Goal: Find contact information: Find contact information

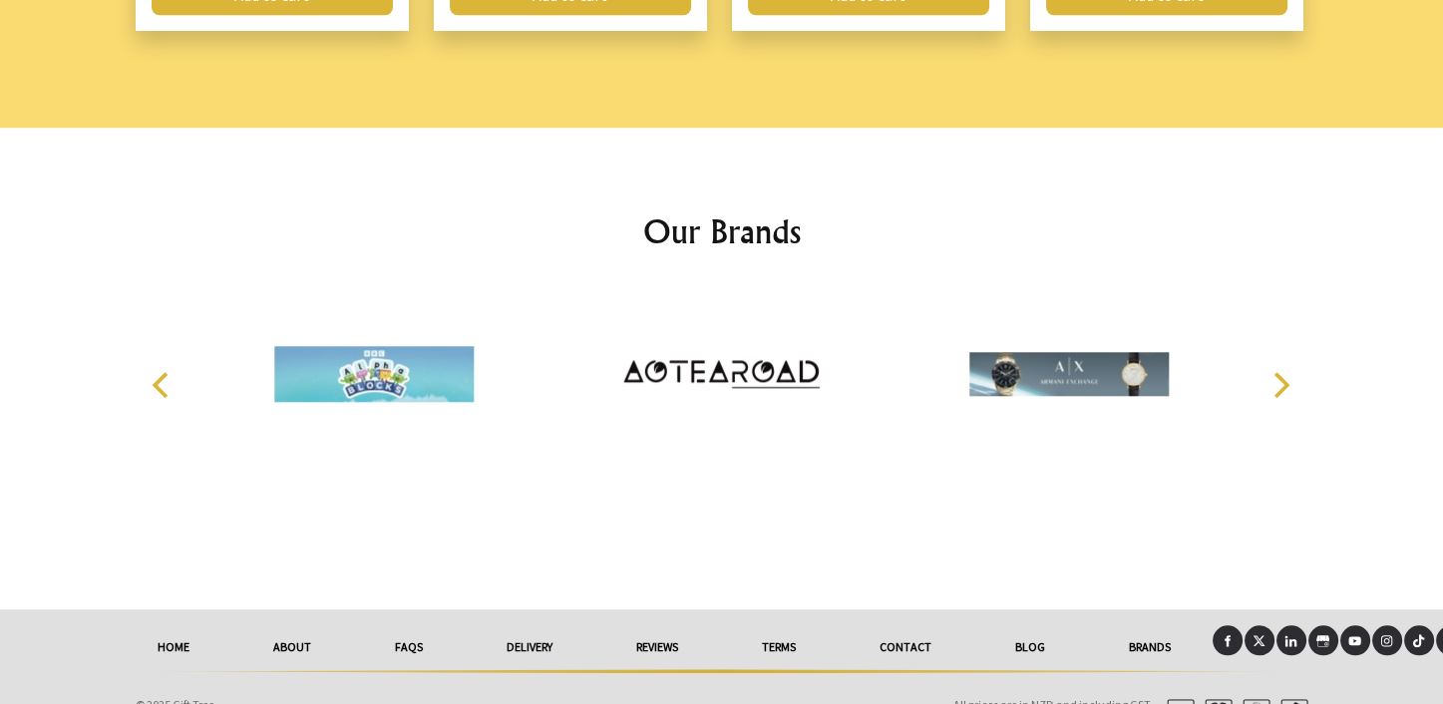
scroll to position [2827, 0]
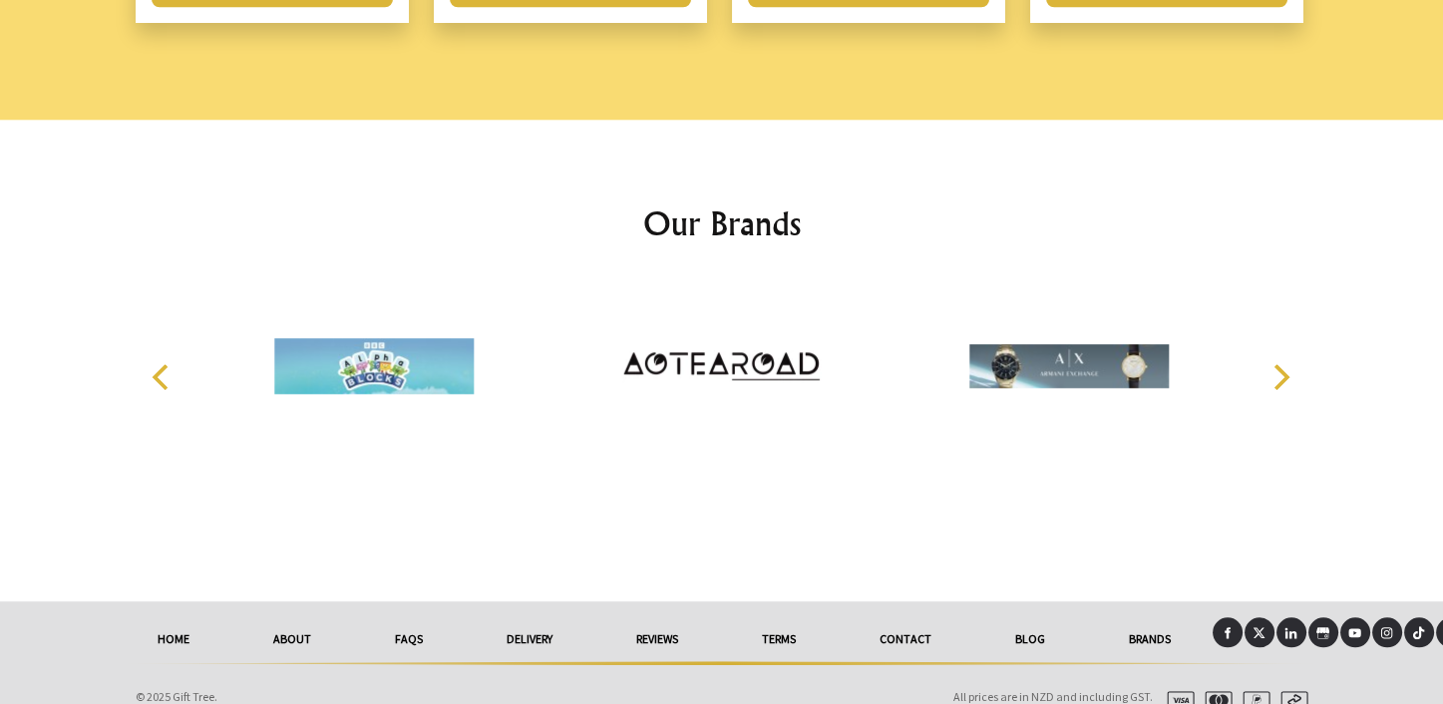
click at [919, 617] on link "Contact" at bounding box center [906, 639] width 136 height 44
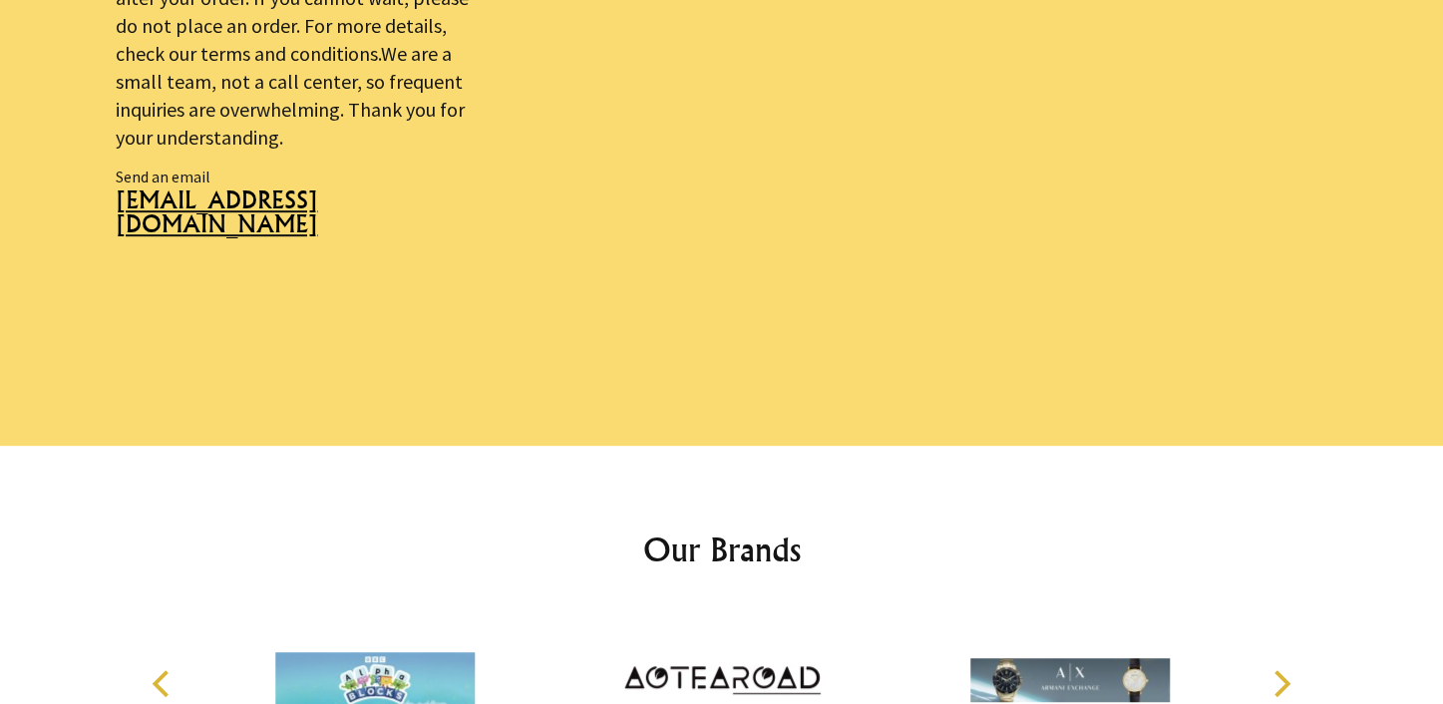
scroll to position [1443, 0]
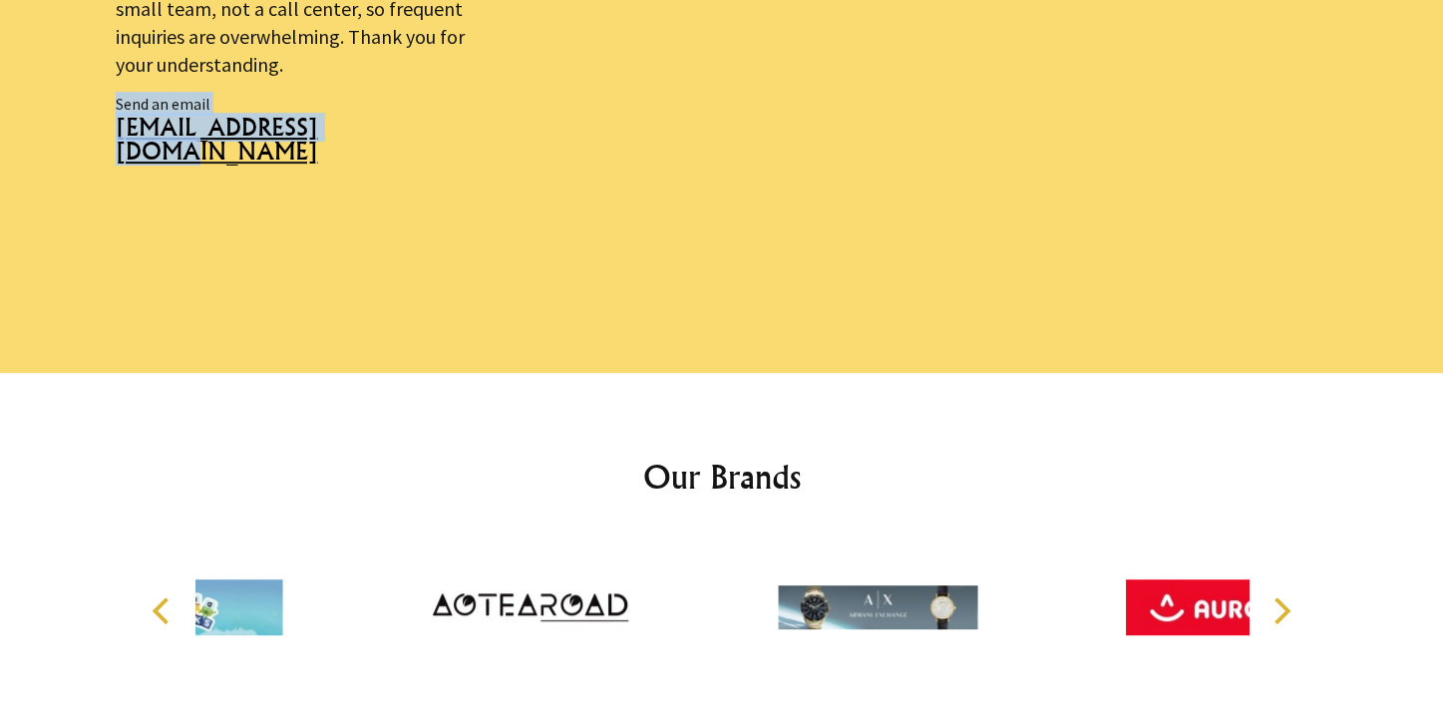
drag, startPoint x: 310, startPoint y: 103, endPoint x: 325, endPoint y: 142, distance: 41.7
click at [325, 142] on p "Send an email sales@gifttree.co.nz" at bounding box center [302, 169] width 372 height 154
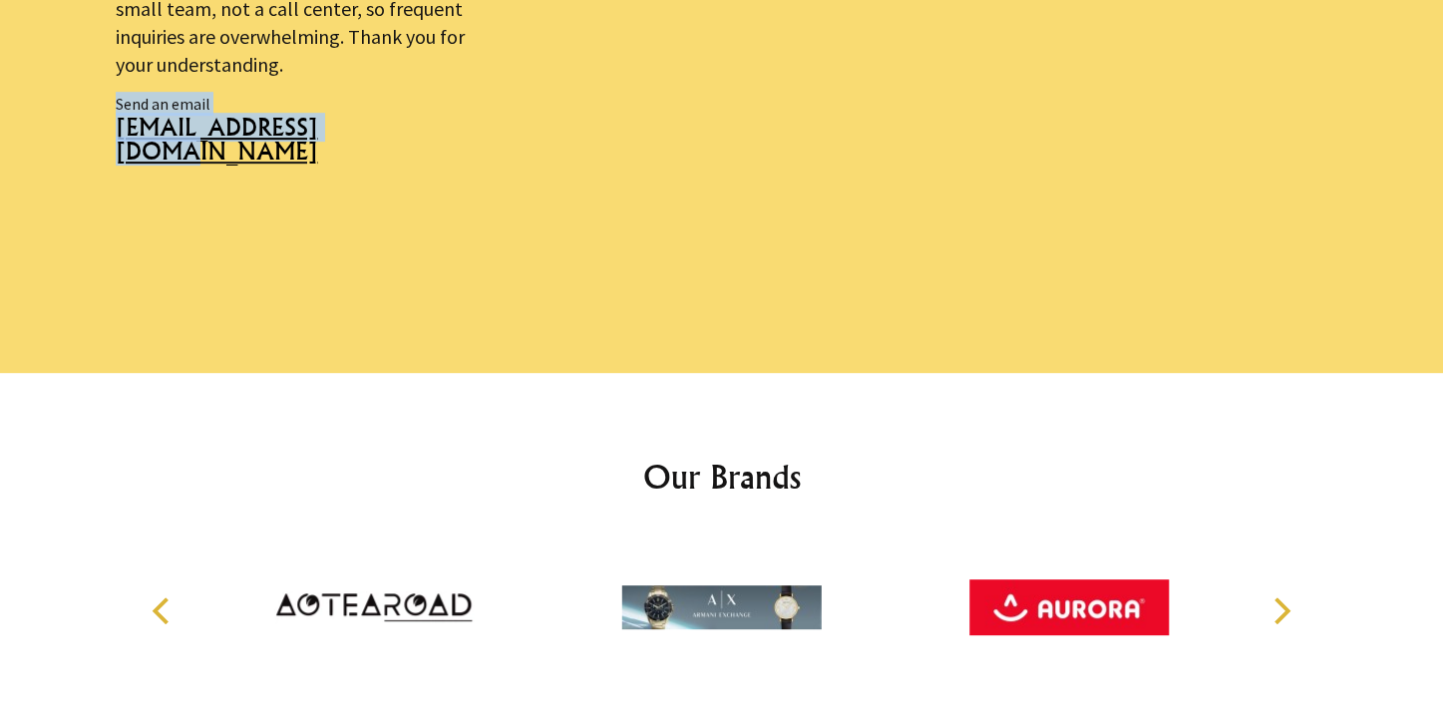
copy p "Send an email sales@gifttree.co.nz"
